Goal: Find contact information: Find contact information

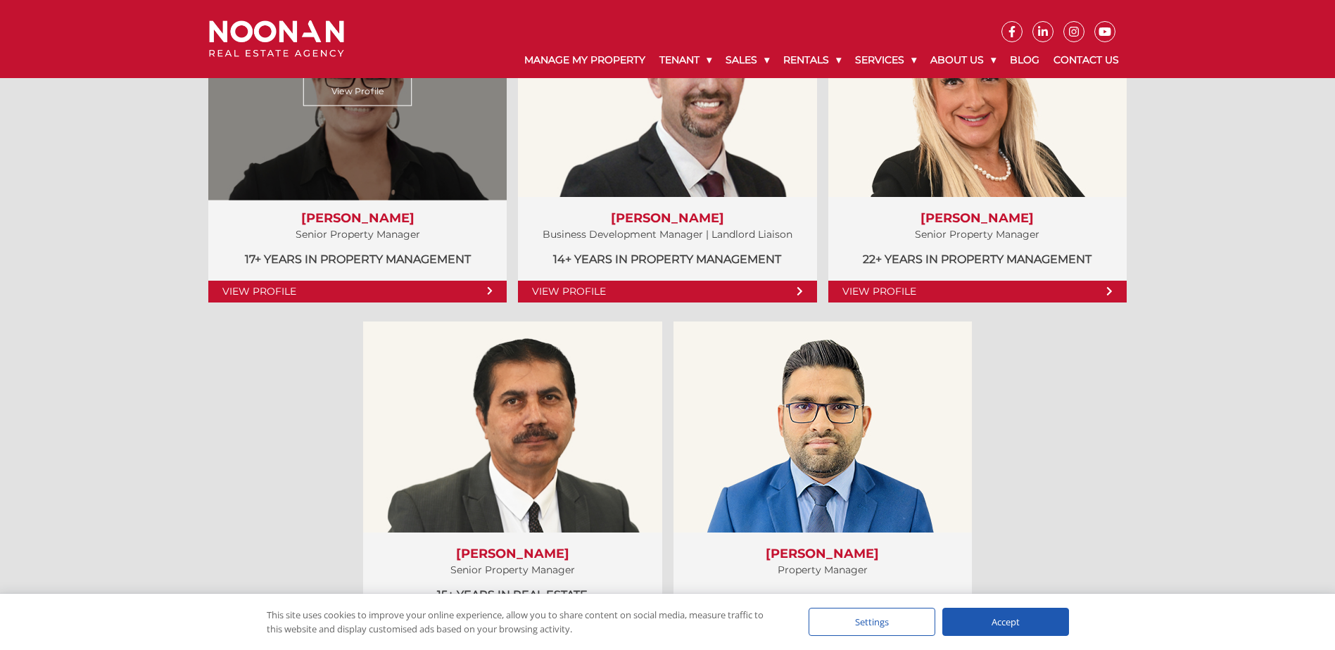
scroll to position [704, 0]
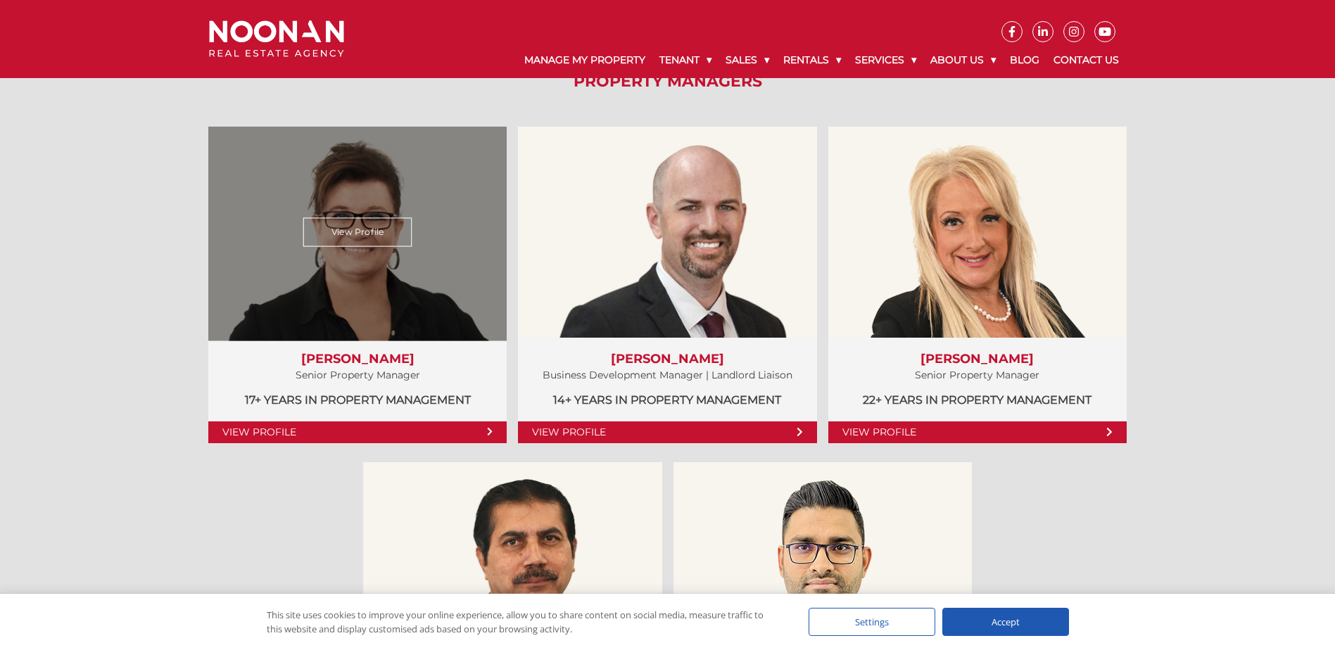
click at [332, 228] on link "View Profile" at bounding box center [357, 232] width 109 height 29
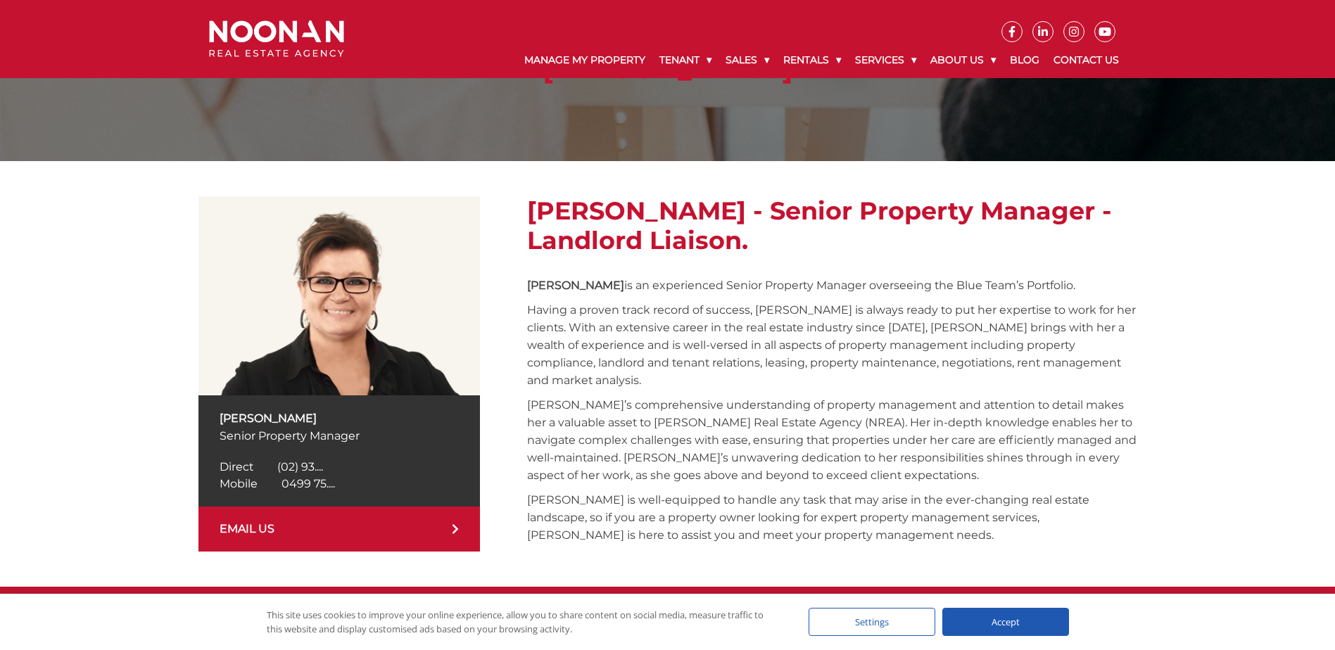
scroll to position [211, 0]
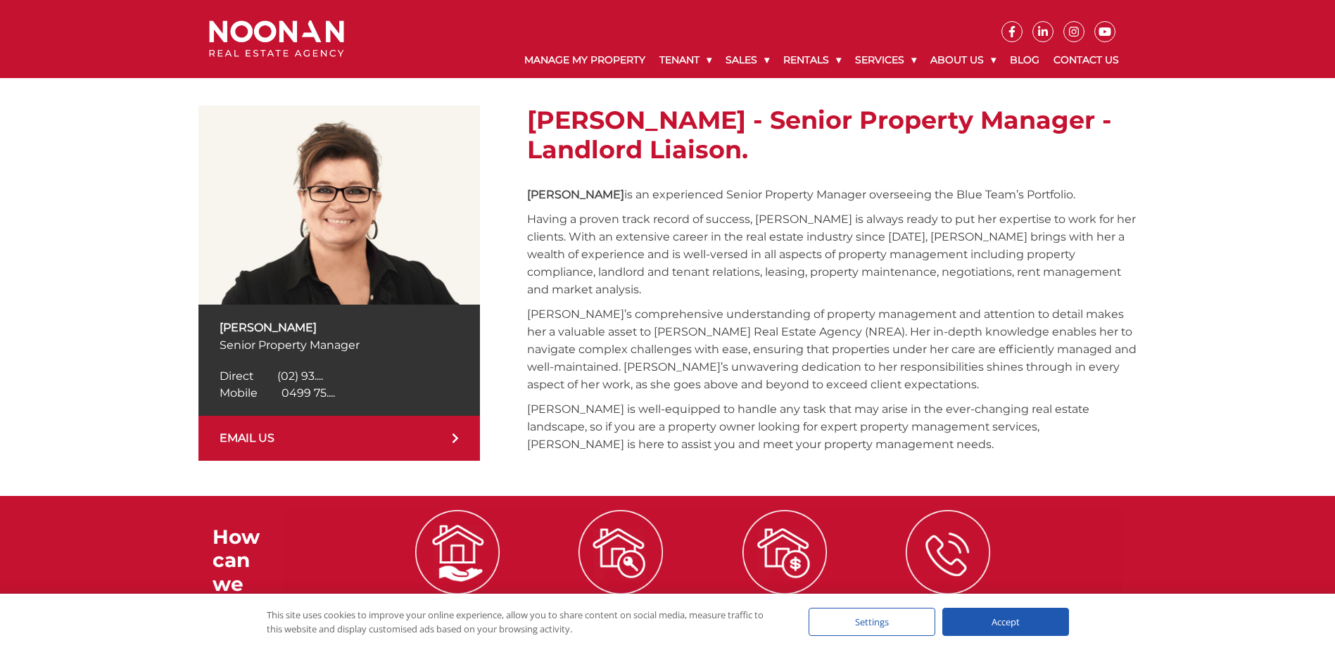
click at [282, 434] on link "EMAIL US" at bounding box center [340, 438] width 282 height 45
click at [325, 394] on span "0499 75...." at bounding box center [309, 392] width 54 height 13
click at [295, 368] on div "Direct [PHONE_NUMBER] Direct (02) 93...." at bounding box center [339, 376] width 239 height 17
